Goal: Transaction & Acquisition: Book appointment/travel/reservation

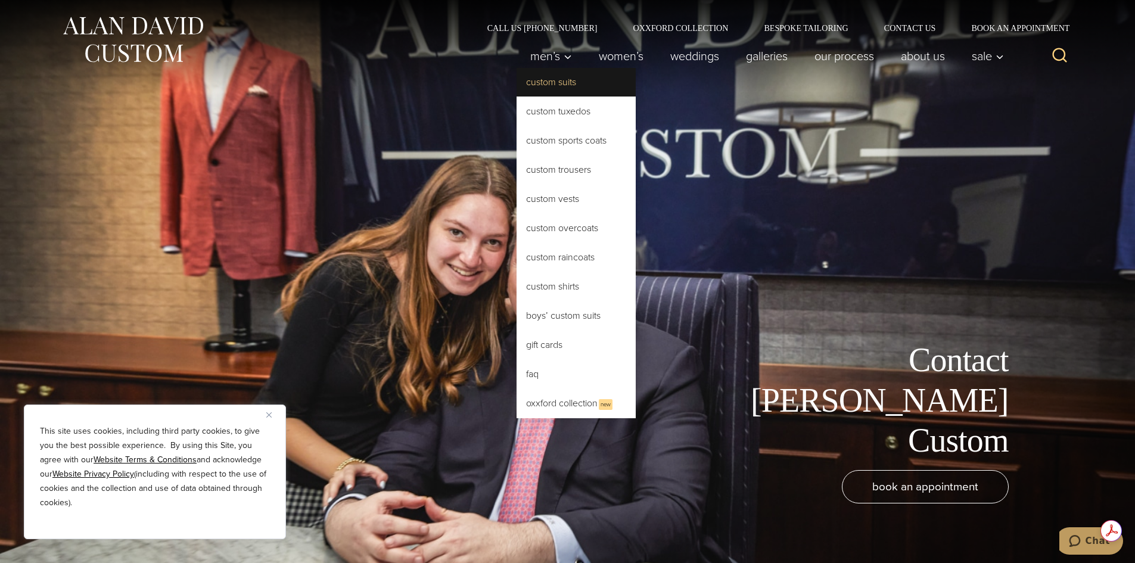
click at [540, 77] on link "Custom Suits" at bounding box center [576, 82] width 119 height 29
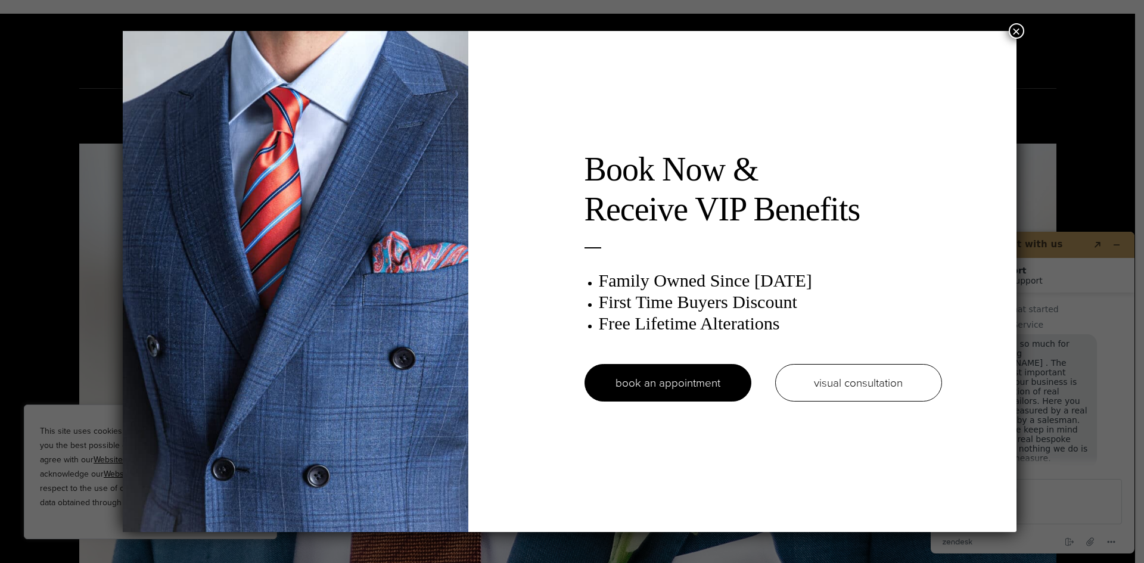
click at [1088, 101] on div "Book Now & Receive VIP Benefits Family Owned Since 1913 First Time Buyers Disco…" at bounding box center [572, 281] width 1144 height 563
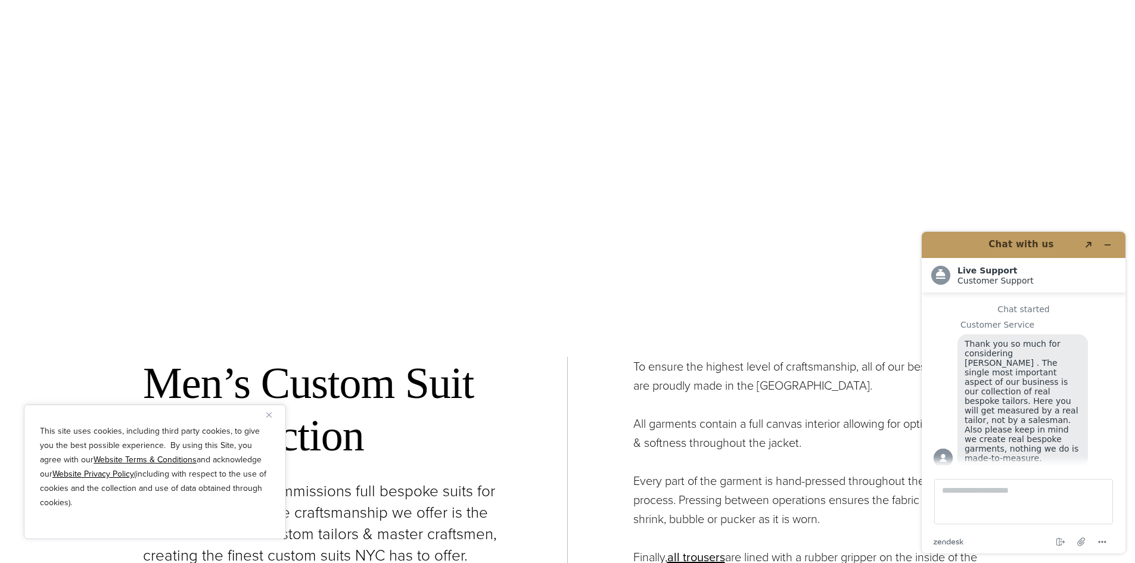
scroll to position [4649, 0]
